Goal: Transaction & Acquisition: Download file/media

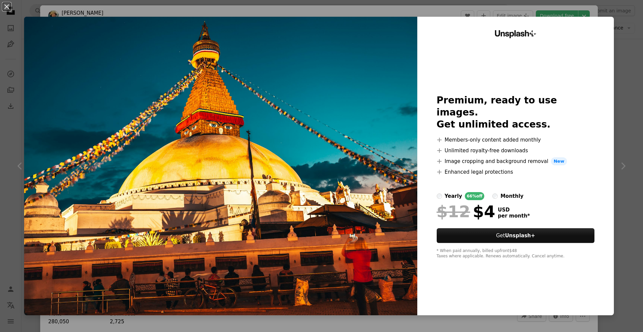
scroll to position [4, 0]
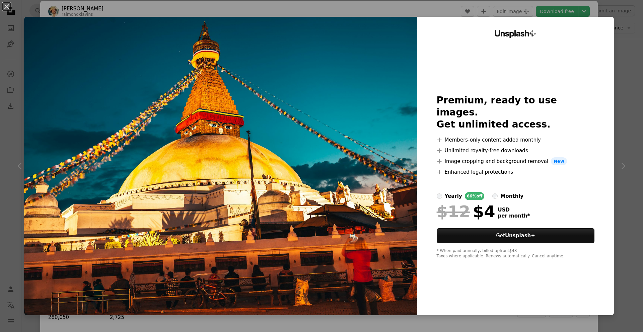
click at [634, 128] on div "An X shape Unsplash+ Premium, ready to use images. Get unlimited access. A plus…" at bounding box center [321, 166] width 643 height 332
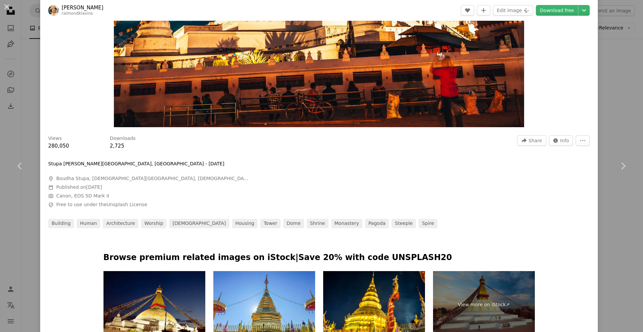
scroll to position [177, 0]
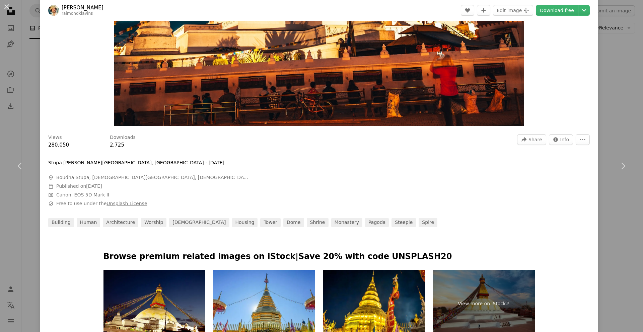
click at [123, 204] on link "Unsplash License" at bounding box center [127, 203] width 41 height 5
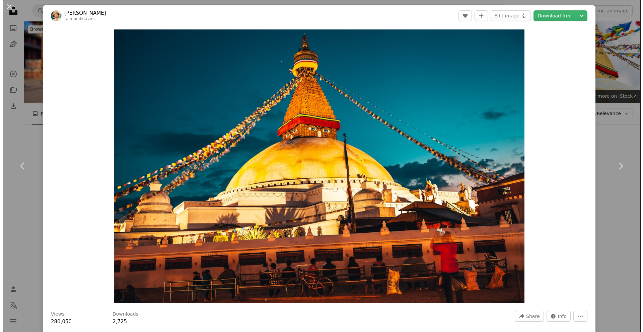
scroll to position [5384, 0]
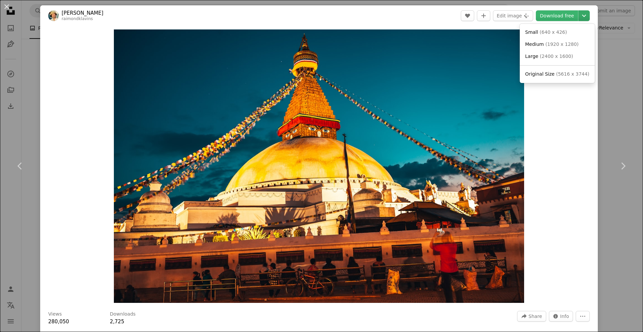
click at [585, 16] on icon "Choose download size" at bounding box center [584, 16] width 4 height 2
click at [574, 52] on link "Large ( 2400 x 1600 )" at bounding box center [558, 57] width 70 height 12
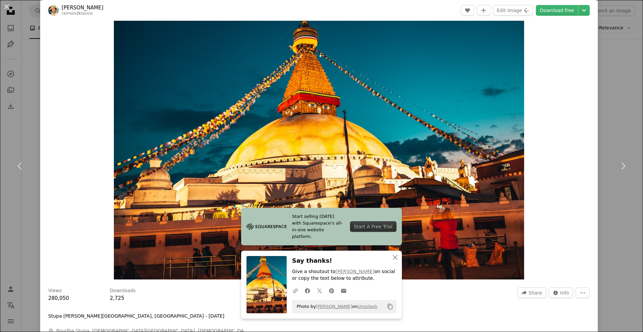
scroll to position [26, 0]
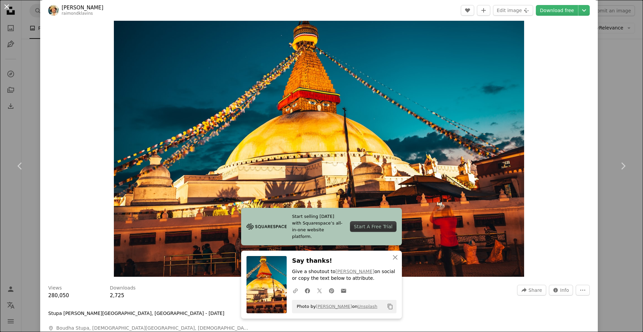
click at [8, 6] on button "An X shape" at bounding box center [7, 7] width 8 height 8
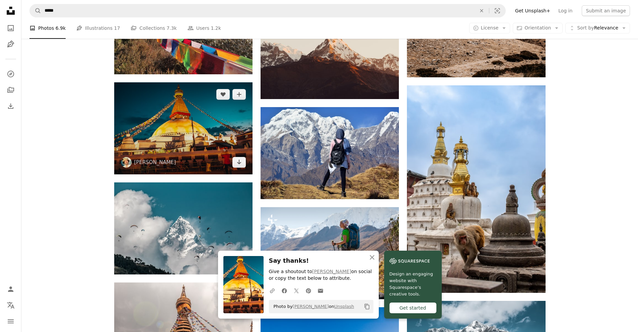
click at [173, 125] on img at bounding box center [183, 128] width 138 height 92
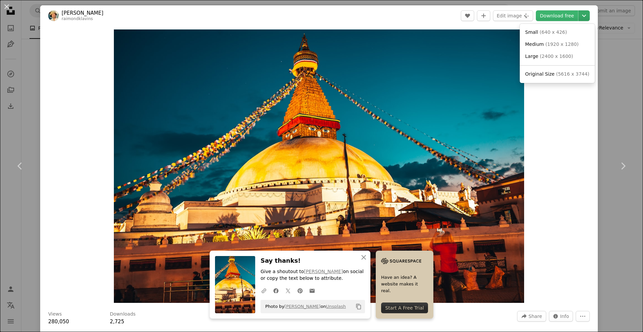
click at [584, 17] on icon "Chevron down" at bounding box center [584, 16] width 11 height 8
click at [555, 43] on span "( 1920 x 1280 )" at bounding box center [561, 44] width 33 height 5
click at [7, 8] on button "An X shape" at bounding box center [7, 7] width 8 height 8
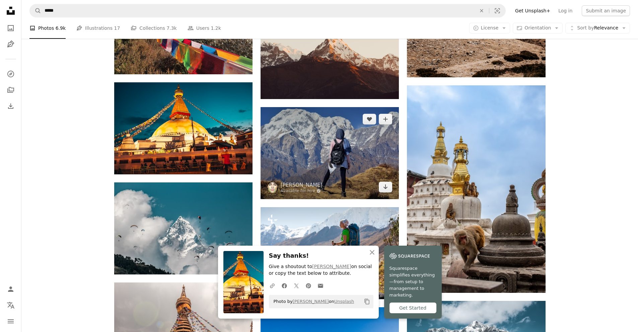
click at [314, 153] on img at bounding box center [330, 153] width 138 height 92
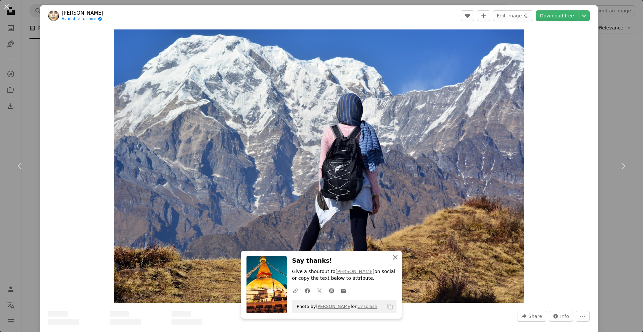
click at [396, 257] on icon "button" at bounding box center [395, 257] width 5 height 5
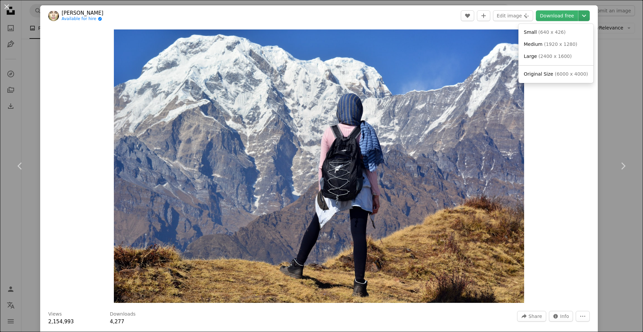
click at [582, 15] on icon "Chevron down" at bounding box center [584, 16] width 11 height 8
click at [567, 30] on link "Small ( 640 x 426 )" at bounding box center [556, 32] width 70 height 12
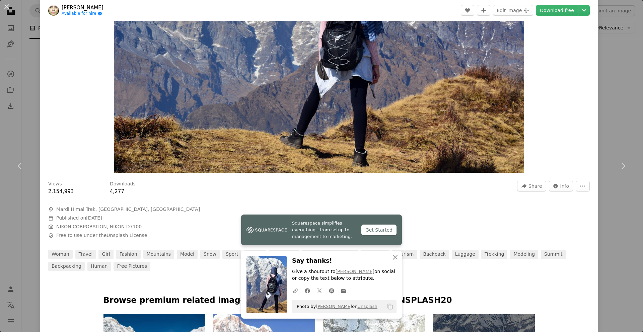
scroll to position [138, 0]
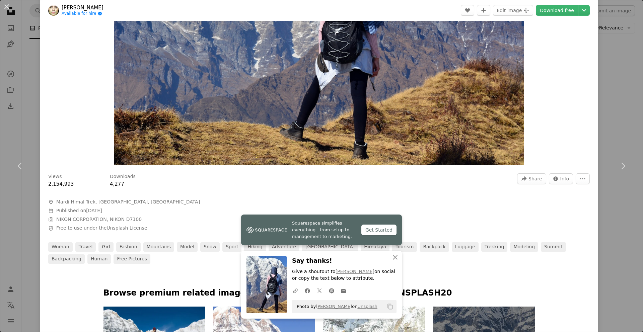
click at [118, 227] on link "Unsplash License" at bounding box center [127, 227] width 41 height 5
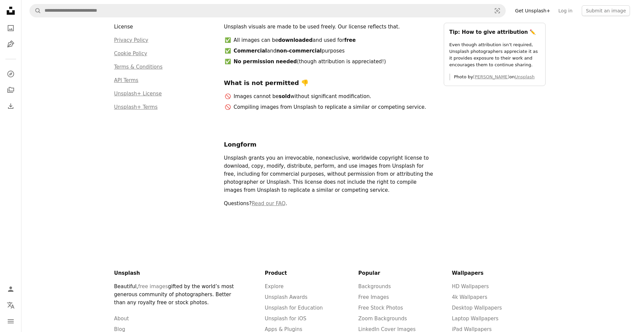
scroll to position [4, 0]
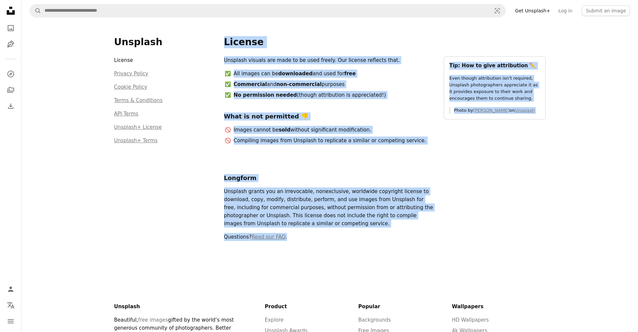
drag, startPoint x: 480, startPoint y: 256, endPoint x: 221, endPoint y: 37, distance: 339.2
click at [221, 37] on div "Unsplash License Privacy Policy Cookie Policy Terms & Conditions API Terms Unsp…" at bounding box center [330, 143] width 448 height 253
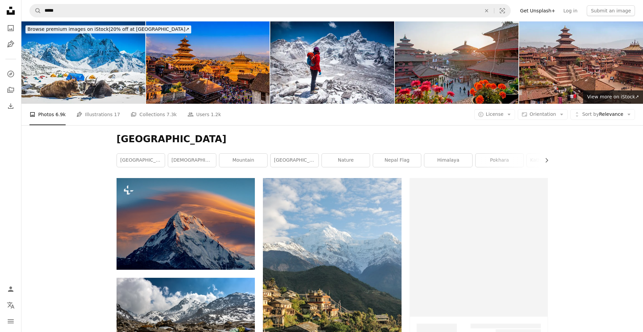
scroll to position [5384, 0]
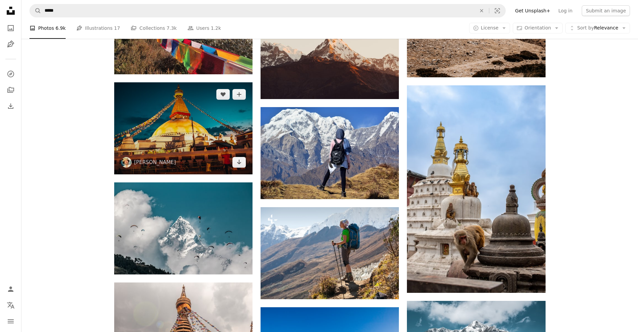
click at [196, 133] on img at bounding box center [183, 128] width 138 height 92
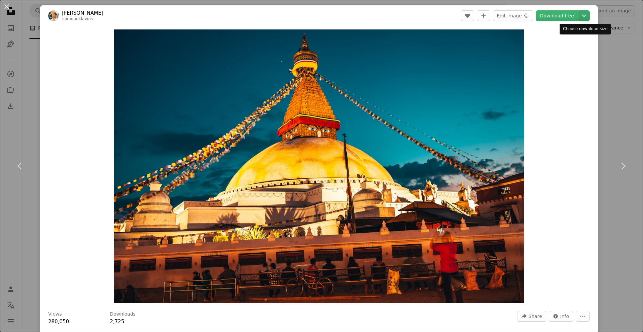
click at [583, 16] on icon "Chevron down" at bounding box center [584, 16] width 11 height 8
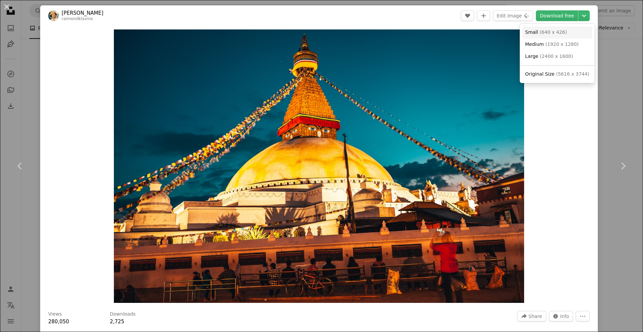
click at [546, 34] on span "( 640 x 426 )" at bounding box center [553, 31] width 27 height 5
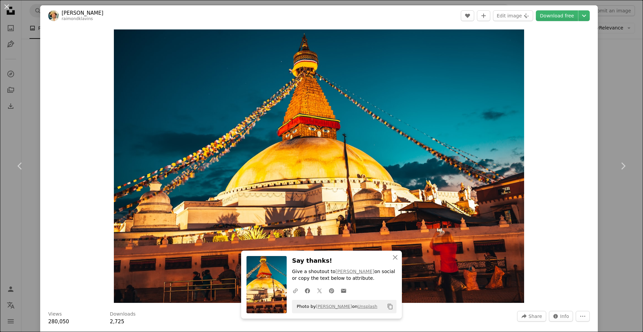
click at [391, 306] on icon "Copy content" at bounding box center [390, 307] width 6 height 6
click at [390, 307] on icon "Copy content" at bounding box center [390, 307] width 6 height 6
